Goal: Navigation & Orientation: Find specific page/section

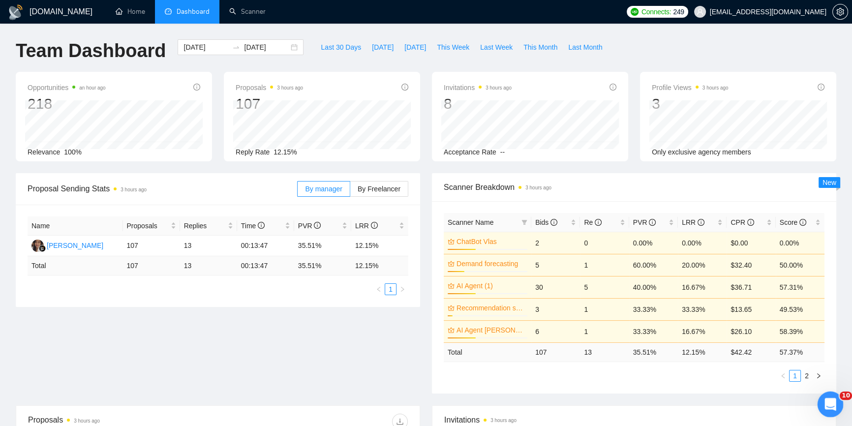
drag, startPoint x: 827, startPoint y: 405, endPoint x: 1592, endPoint y: 712, distance: 825.0
click at [827, 405] on icon "Відкрити програму для спілкування Intercom" at bounding box center [829, 403] width 16 height 16
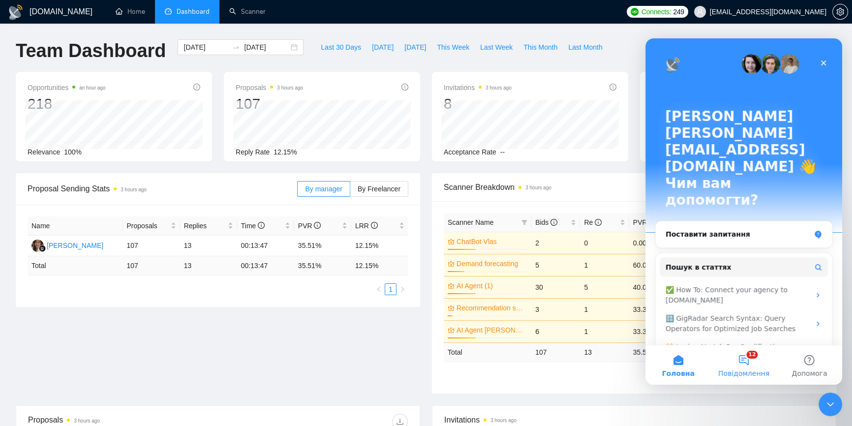
click at [744, 356] on button "12 Повідомлення" at bounding box center [743, 364] width 65 height 39
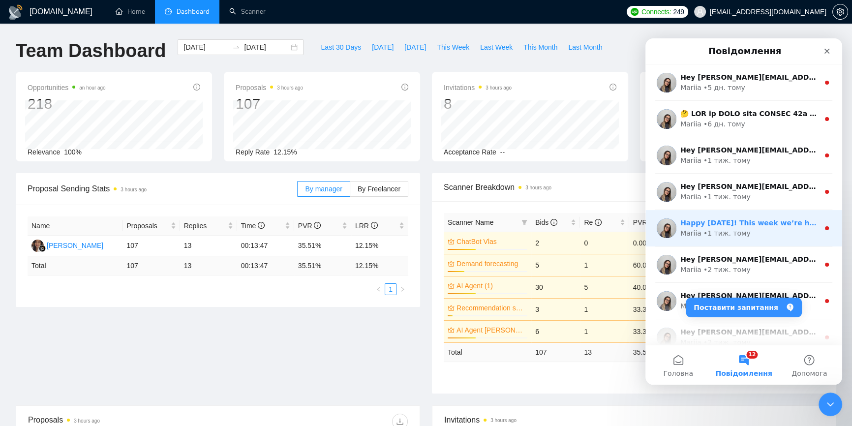
click at [778, 230] on div "Mariia • 1 тиж. тому" at bounding box center [749, 233] width 139 height 10
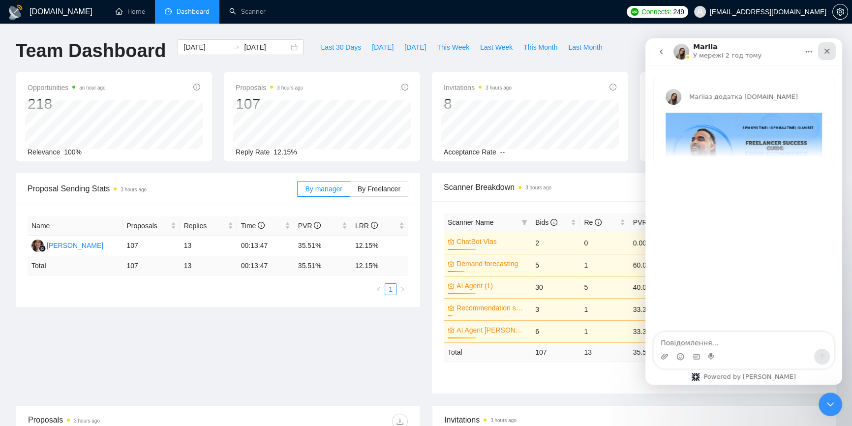
click at [823, 52] on icon "Закрити" at bounding box center [827, 51] width 8 height 8
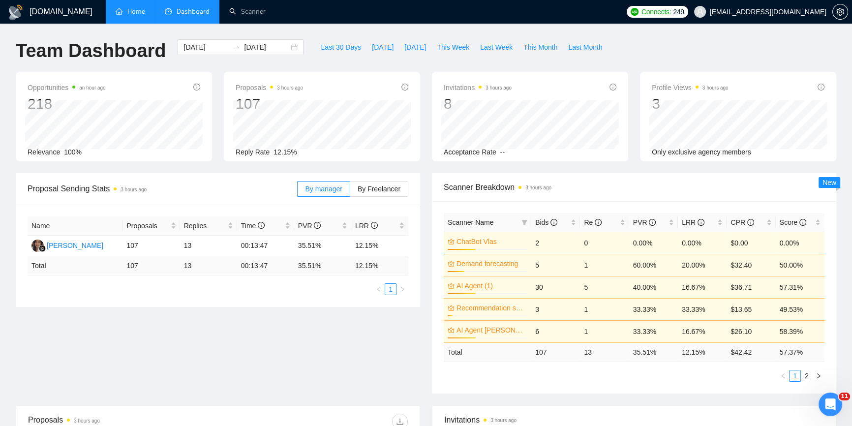
click at [130, 9] on link "Home" at bounding box center [131, 11] width 30 height 8
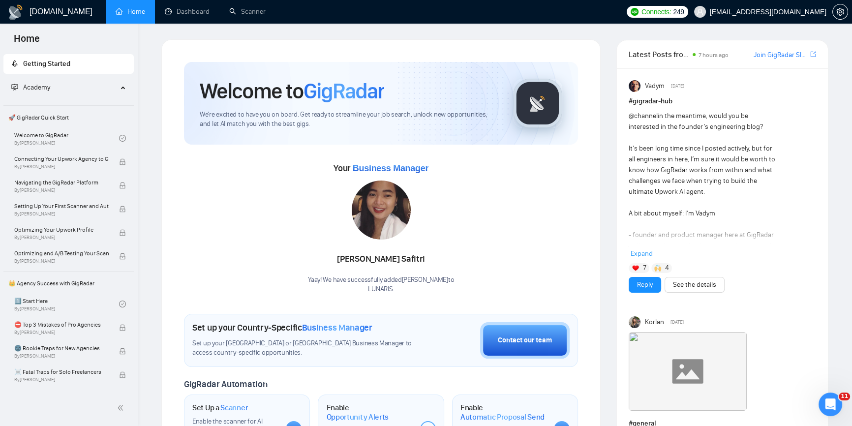
scroll to position [223, 0]
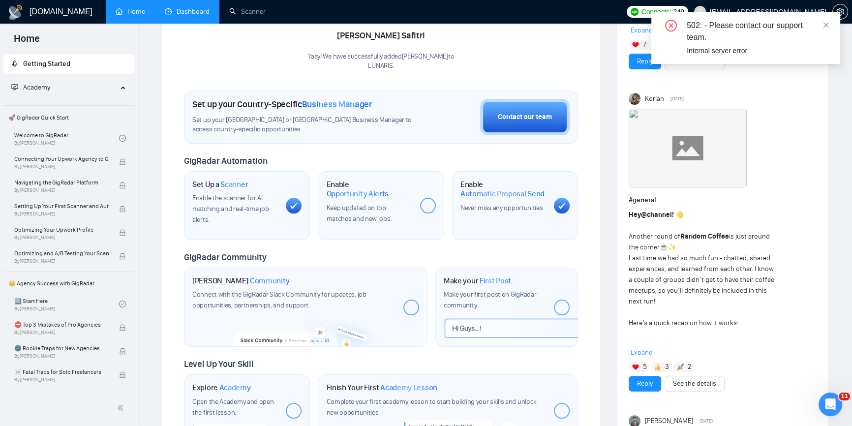
click at [188, 9] on link "Dashboard" at bounding box center [187, 11] width 45 height 8
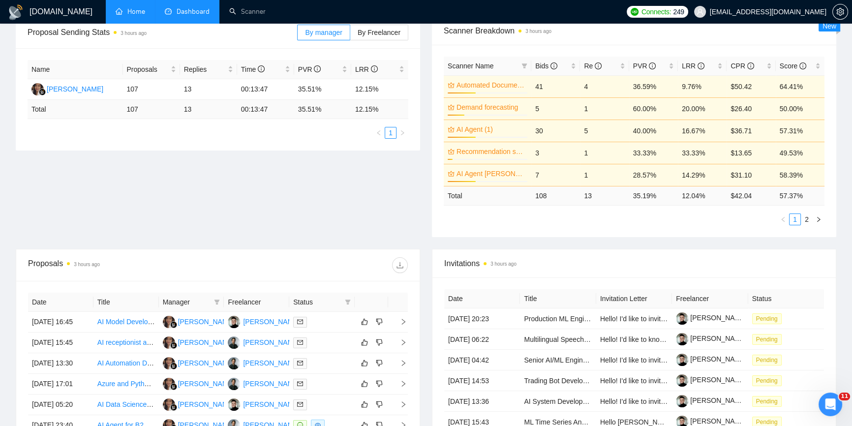
scroll to position [177, 0]
